Goal: Information Seeking & Learning: Compare options

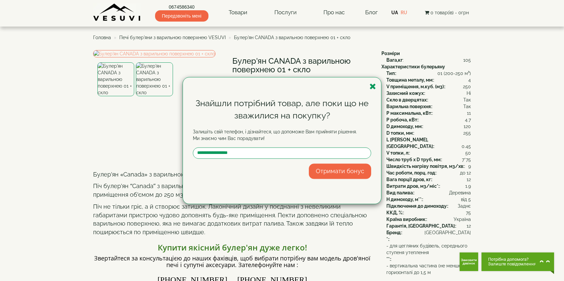
click at [197, 36] on div "Знайшли потрібний товар, але поки що не зважилися на покупку? Залишіть свій тел…" at bounding box center [282, 140] width 564 height 281
click at [374, 85] on icon "button" at bounding box center [373, 86] width 7 height 8
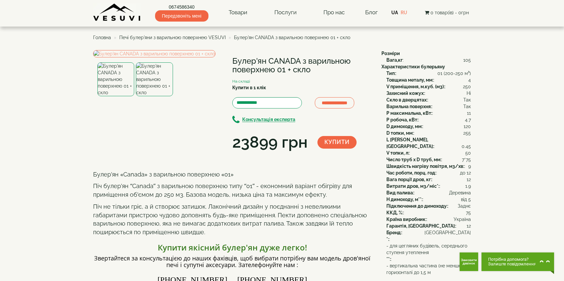
click at [194, 35] on span "Печі булер'яни з варильною поверхнею VESUVI" at bounding box center [172, 37] width 106 height 5
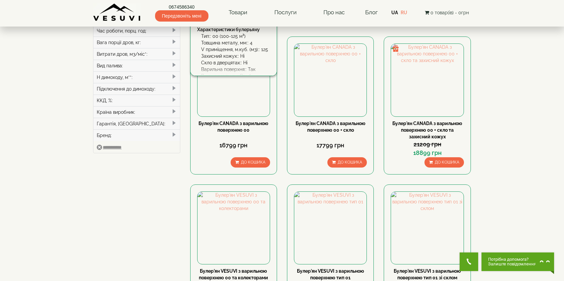
scroll to position [210, 0]
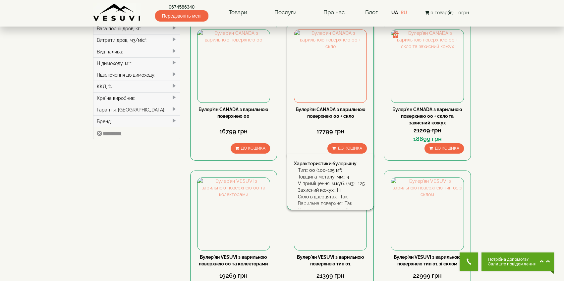
click at [324, 113] on link "Булер'ян CANADA з варильною поверхнею 00 + скло" at bounding box center [331, 113] width 70 height 12
